Goal: Navigation & Orientation: Go to known website

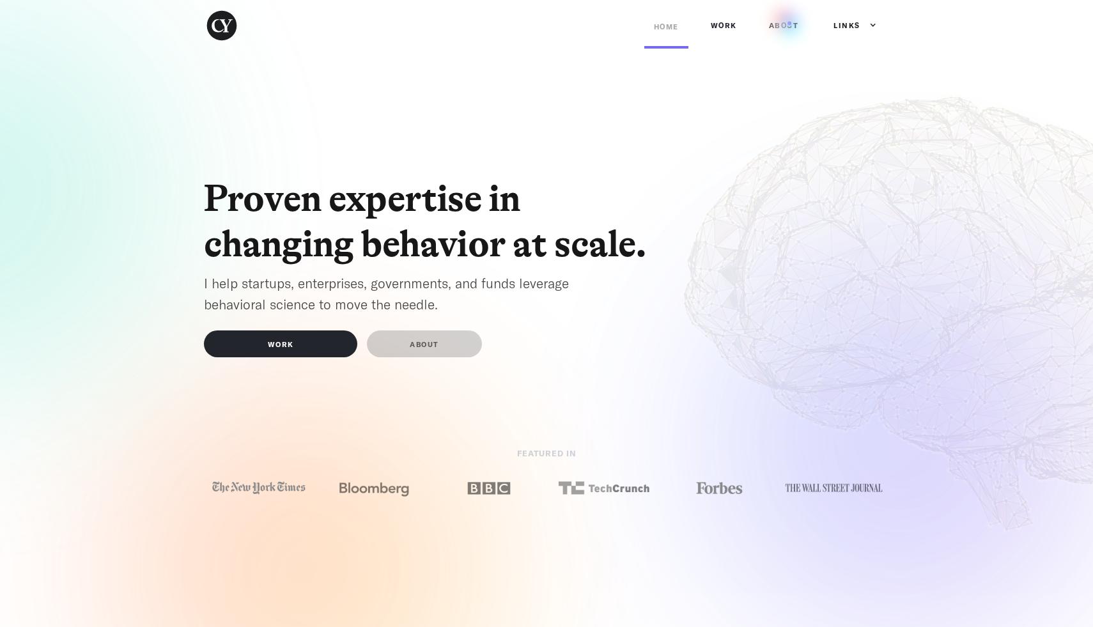
click at [789, 22] on link "ABOUT" at bounding box center [783, 25] width 49 height 38
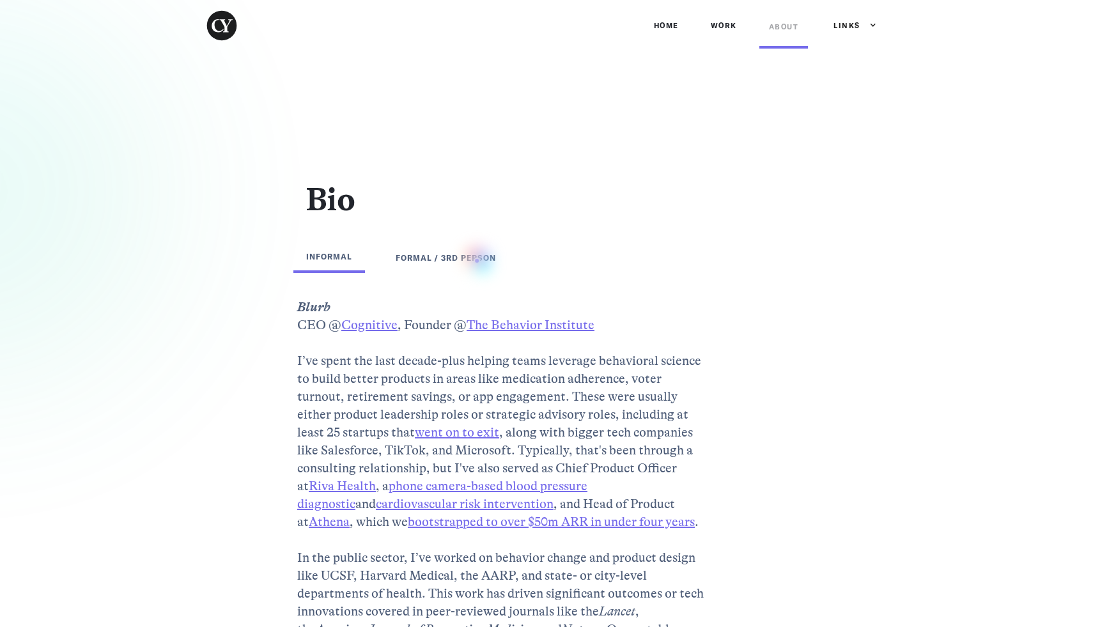
click at [474, 261] on div "FORMAL / 3rd PERSON" at bounding box center [446, 257] width 100 height 13
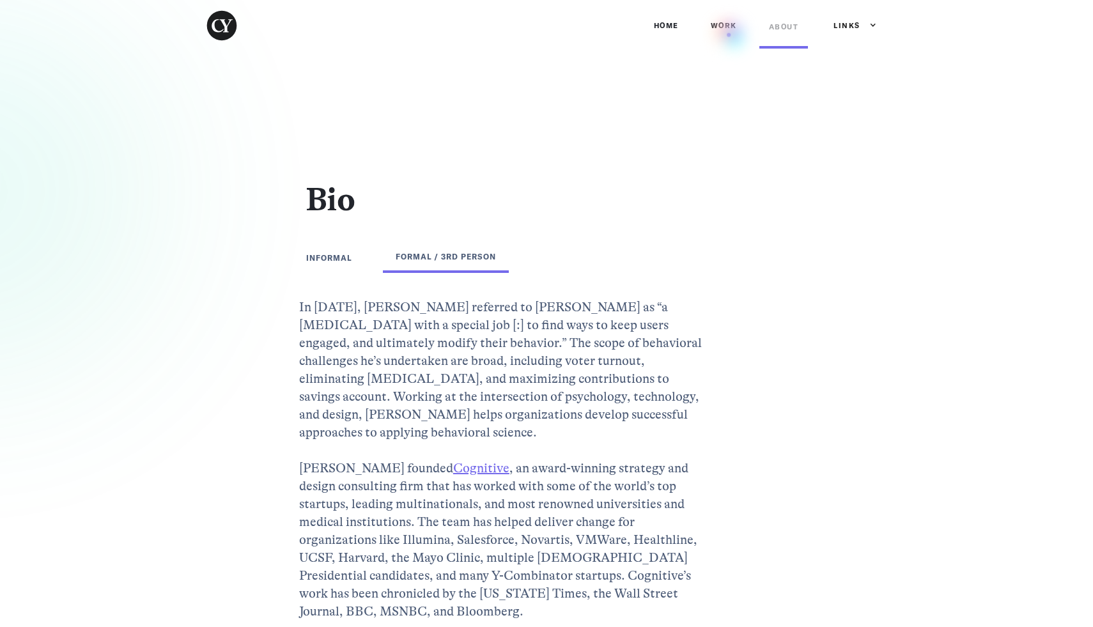
click at [728, 35] on link "Work" at bounding box center [723, 25] width 45 height 38
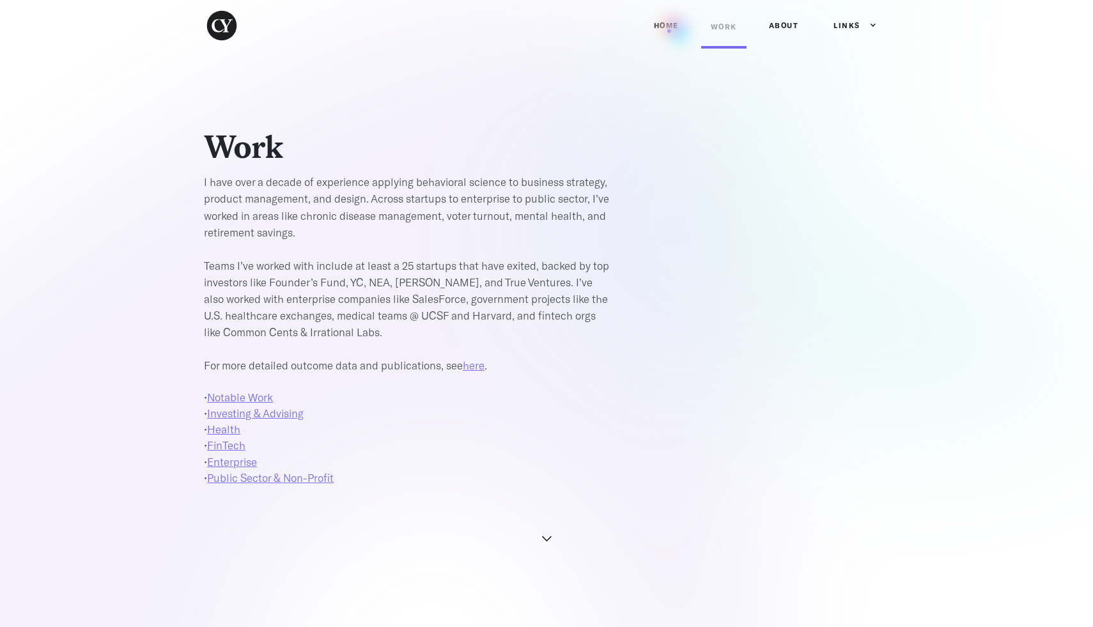
click at [669, 31] on link "Home" at bounding box center [666, 25] width 44 height 38
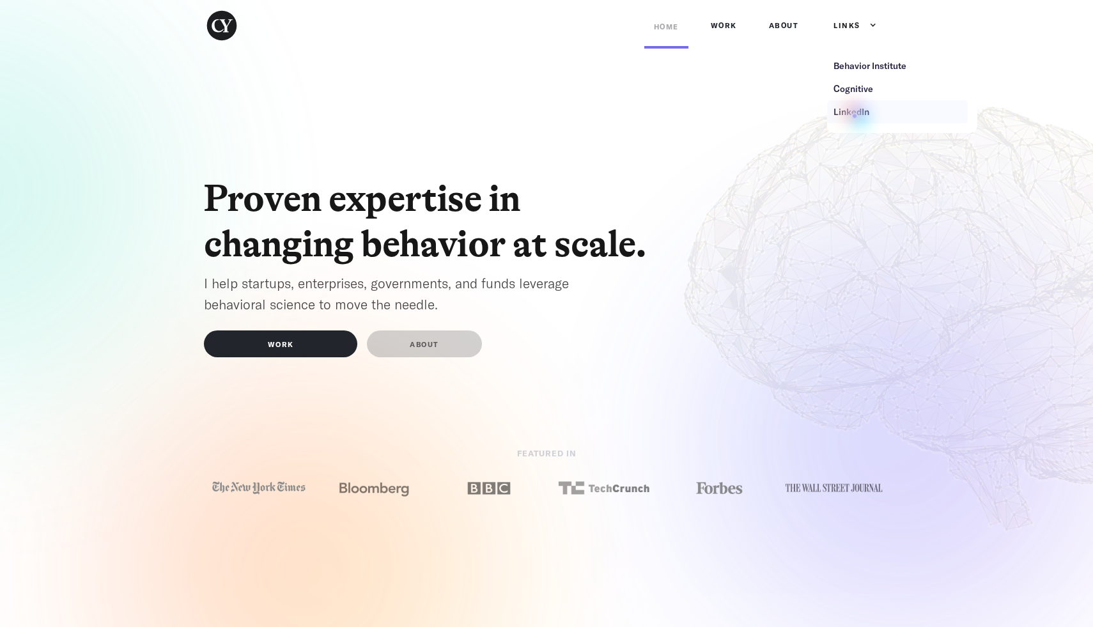
click at [854, 116] on div "LinkedIn" at bounding box center [851, 111] width 36 height 13
click at [138, 334] on div "Proven expertise in changing behavior at scale. I help startups, enterprises, g…" at bounding box center [546, 333] width 1093 height 564
